Goal: Use online tool/utility: Utilize a website feature to perform a specific function

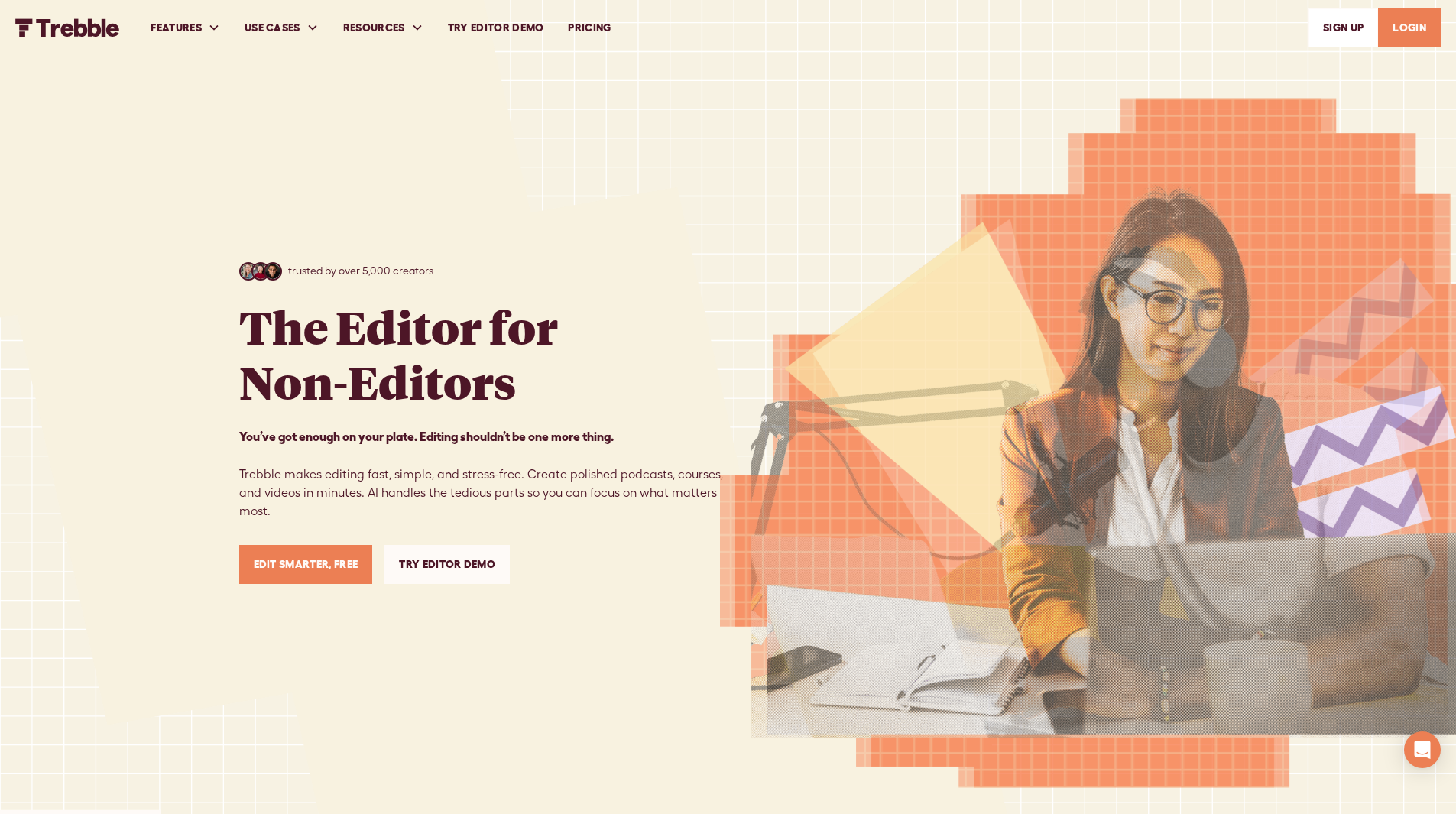
click at [610, 28] on link "PRICING" at bounding box center [589, 28] width 67 height 53
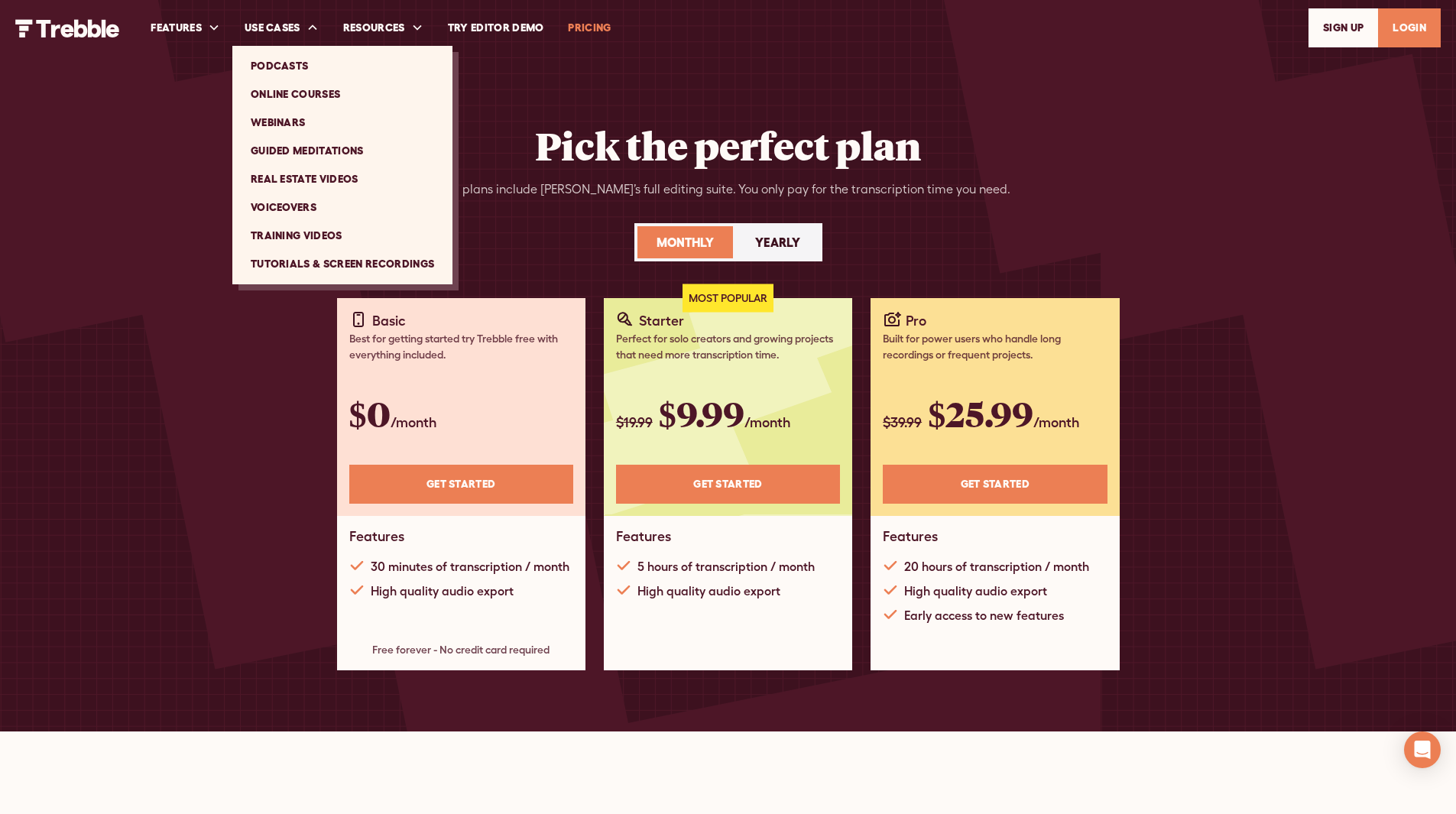
click at [319, 262] on link "Tutorials & Screen Recordings" at bounding box center [342, 264] width 208 height 28
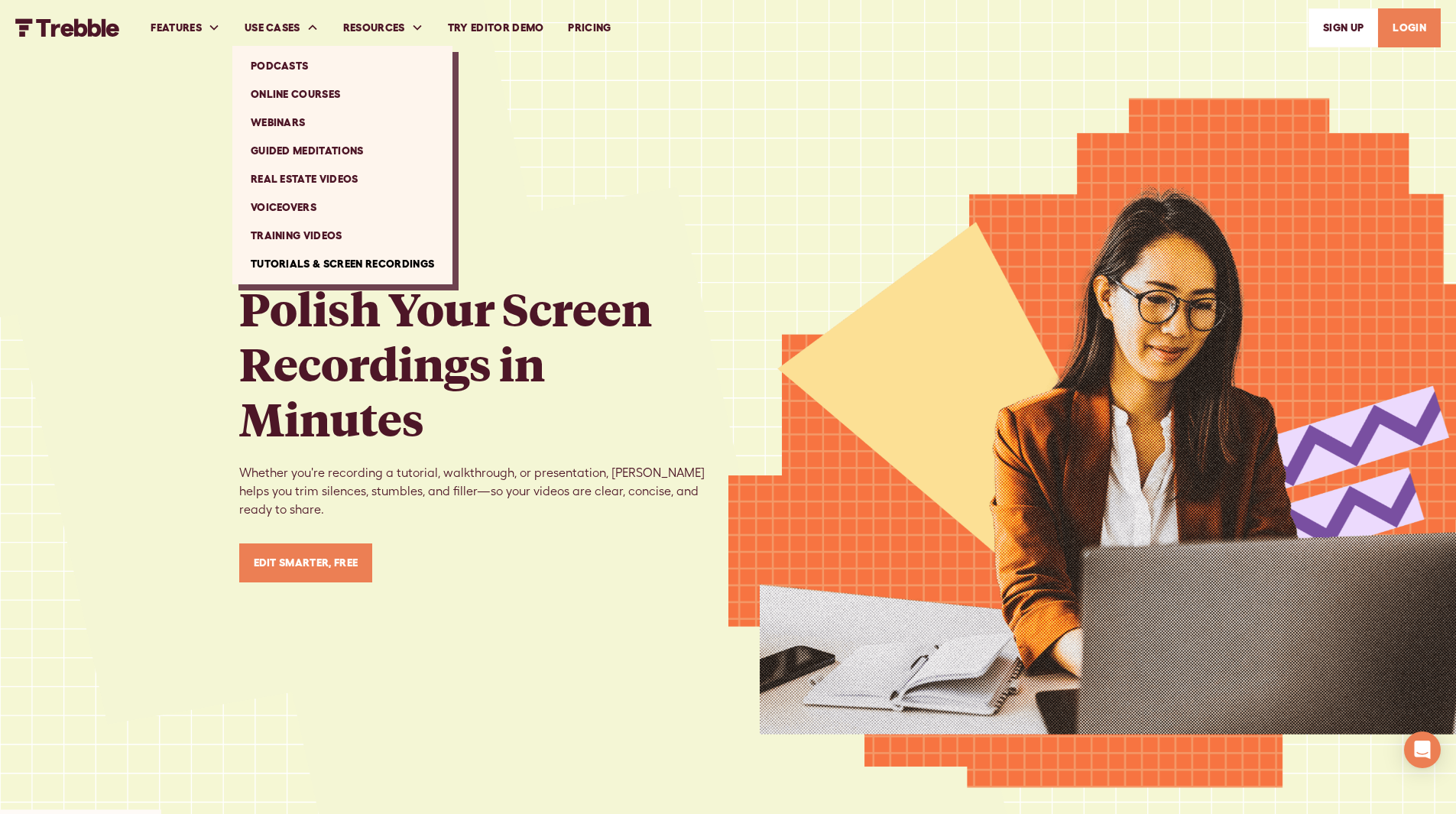
click at [289, 60] on link "Podcasts" at bounding box center [342, 66] width 208 height 28
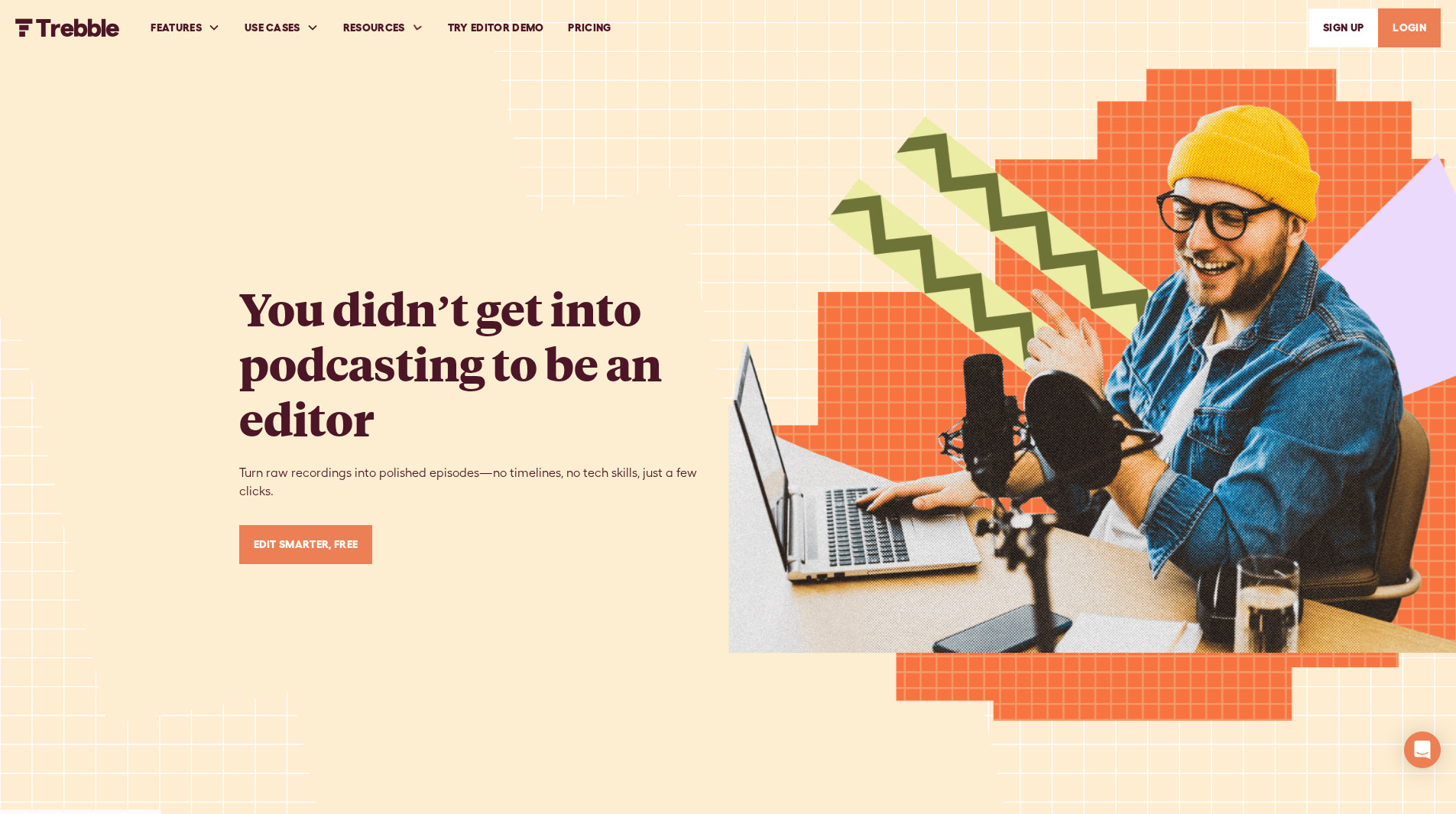
click at [474, 25] on link "Try Editor Demo" at bounding box center [496, 28] width 121 height 53
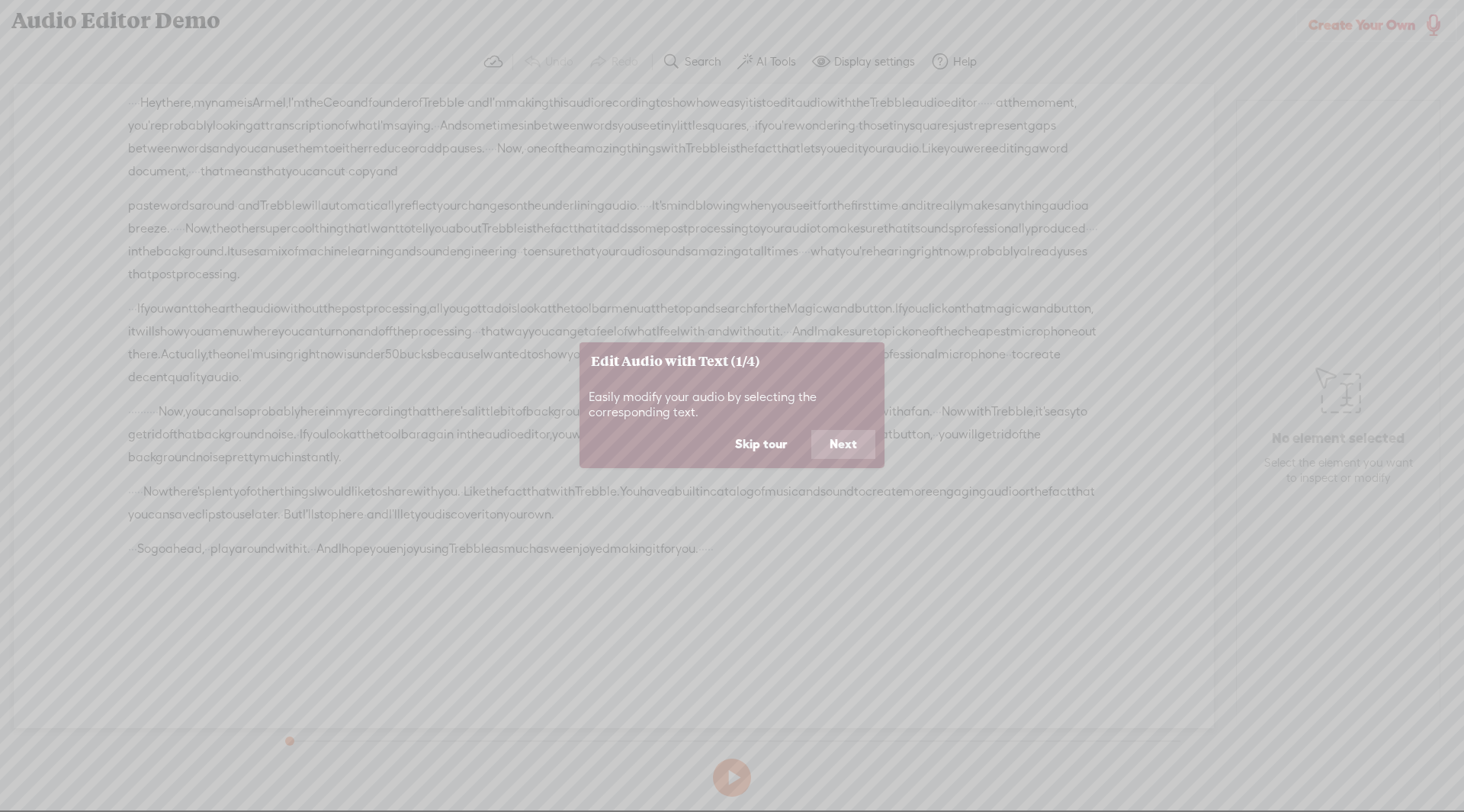
click at [778, 443] on button "Skip tour" at bounding box center [761, 444] width 89 height 29
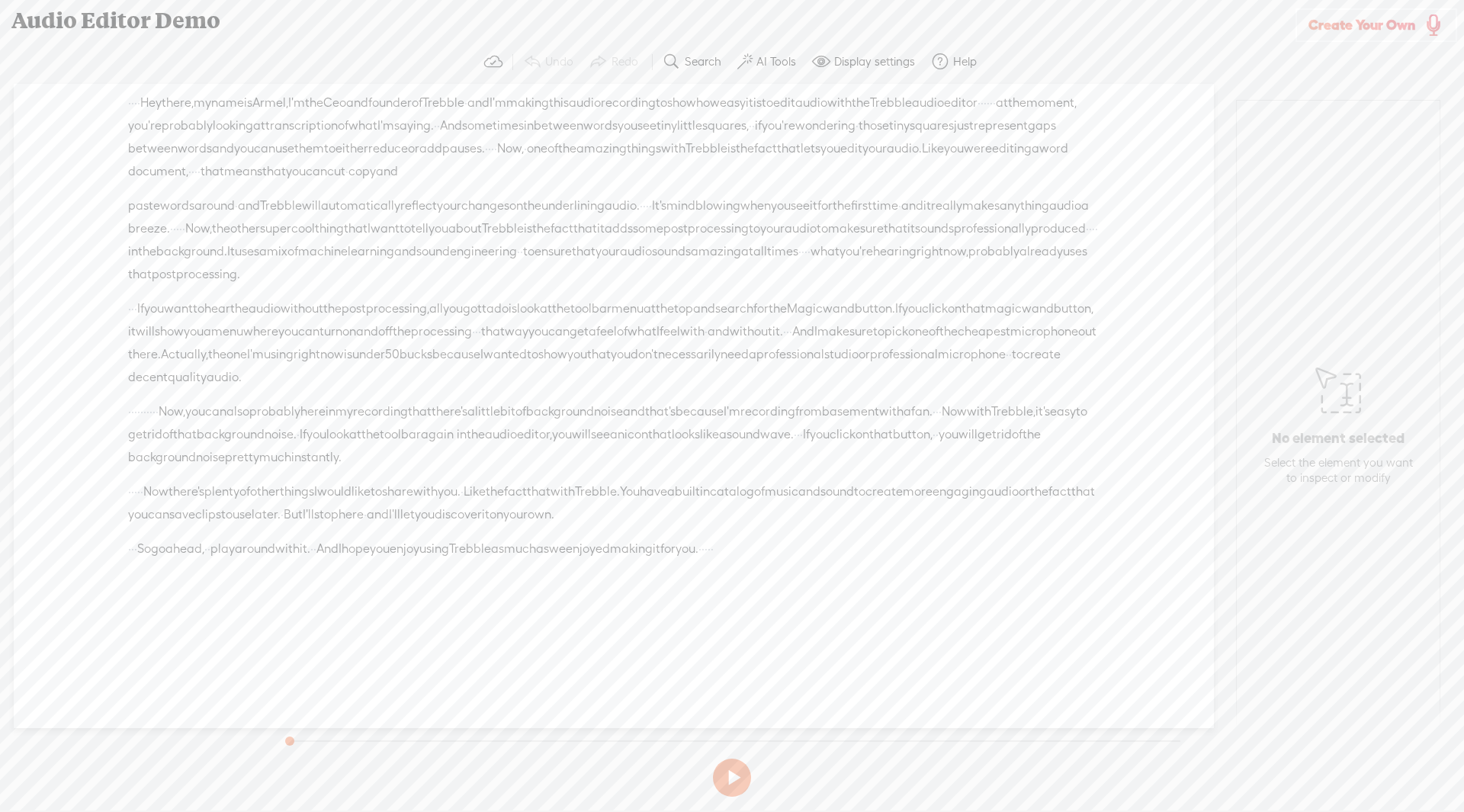
click at [1031, 240] on span "produced" at bounding box center [1058, 229] width 55 height 23
click at [761, 60] on label "AI Tools" at bounding box center [776, 62] width 40 height 15
